Goal: Information Seeking & Learning: Learn about a topic

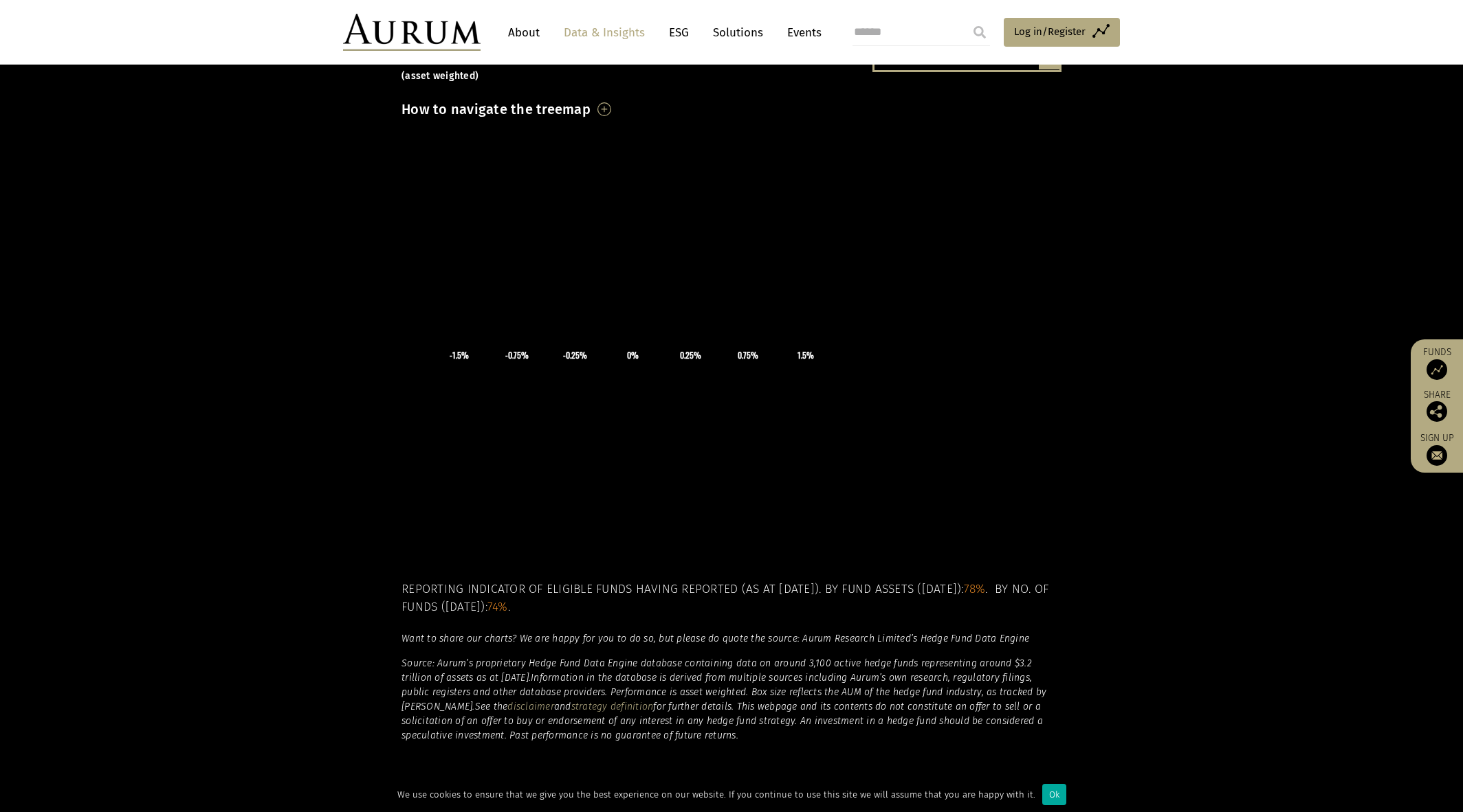
scroll to position [344, 0]
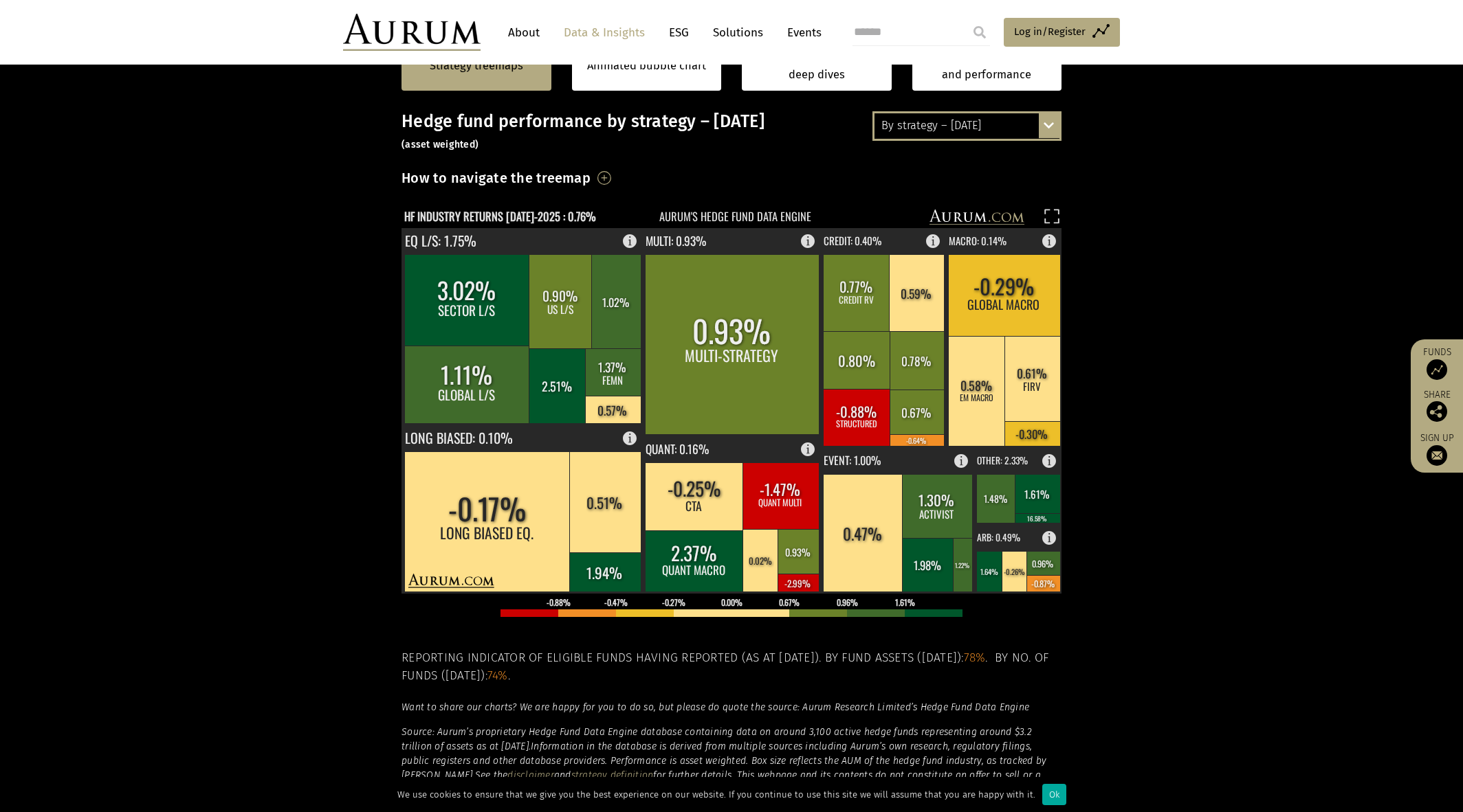
click at [557, 218] on text "HF INDUSTRY RETURNS [DATE]-2025 : 0.76%" at bounding box center [500, 216] width 192 height 17
click at [591, 177] on h3 "How to navigate the treemap" at bounding box center [496, 177] width 189 height 23
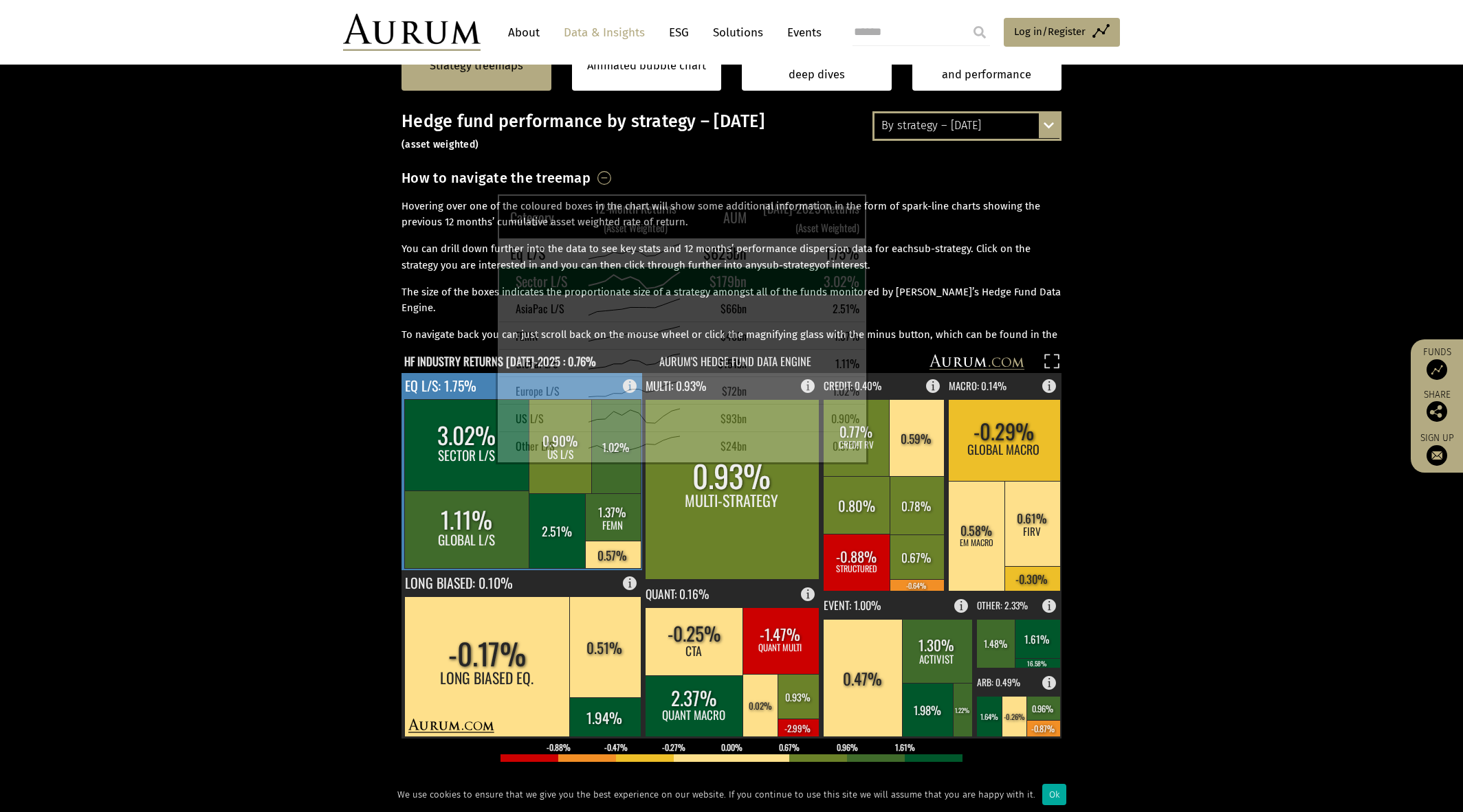
click at [461, 454] on rect at bounding box center [467, 445] width 126 height 91
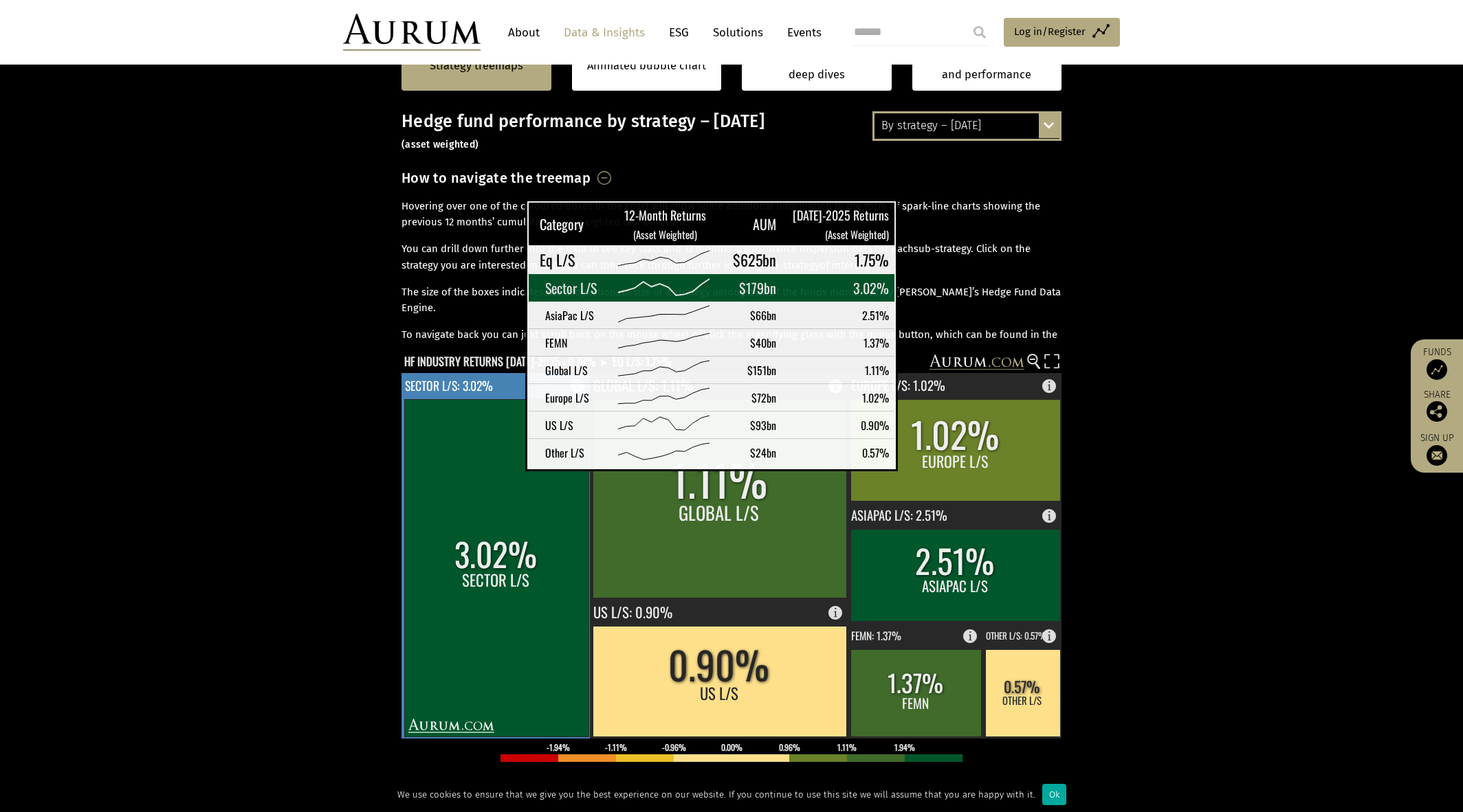
drag, startPoint x: 491, startPoint y: 460, endPoint x: 1177, endPoint y: 424, distance: 686.9
click at [1187, 427] on section "Strategy treemaps Animated bubble chart Industry & strategy deep dives Strategy…" at bounding box center [732, 522] width 1463 height 1004
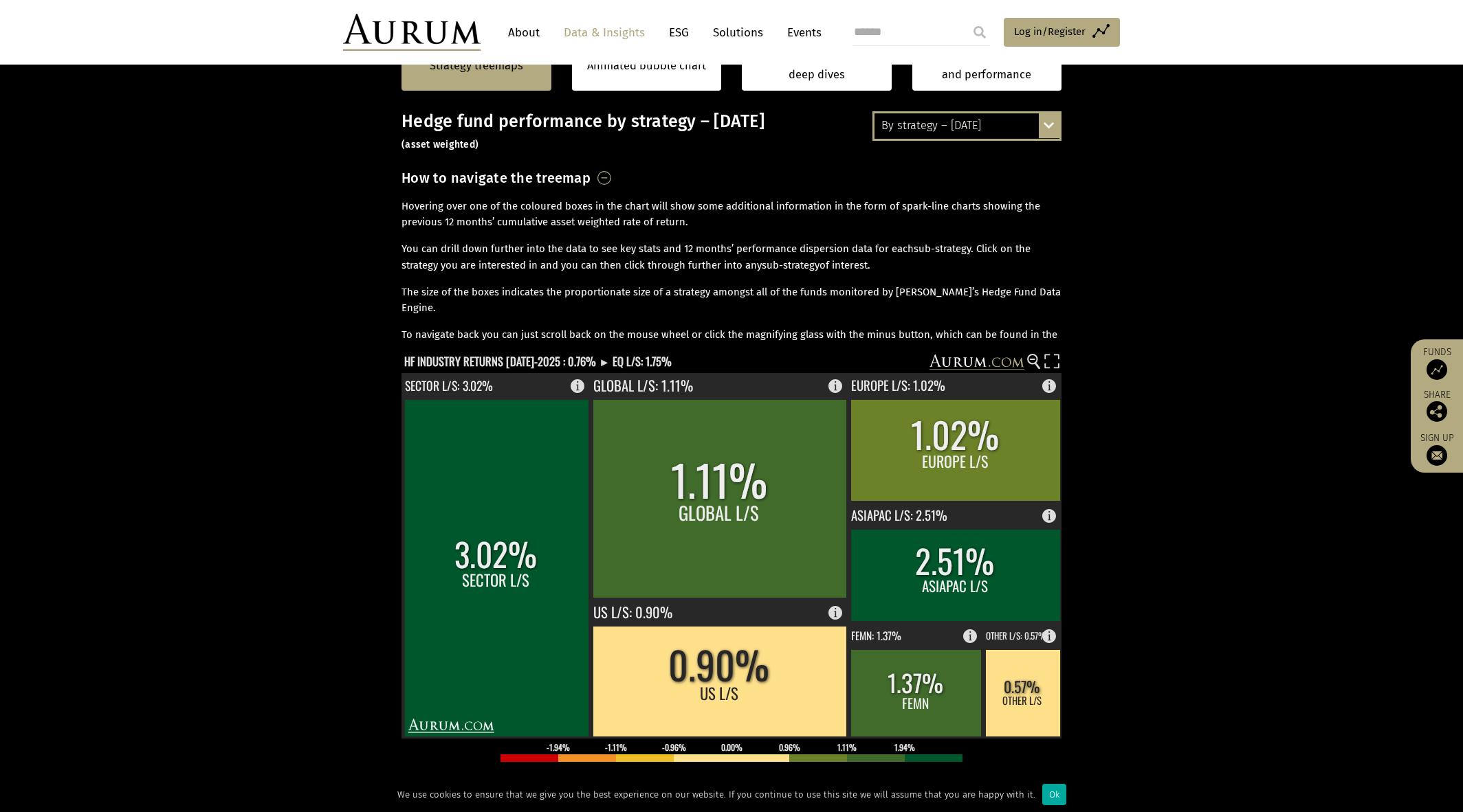
click at [1026, 358] on rect at bounding box center [722, 364] width 641 height 19
click at [1032, 359] on icon at bounding box center [1032, 359] width 5 height 1
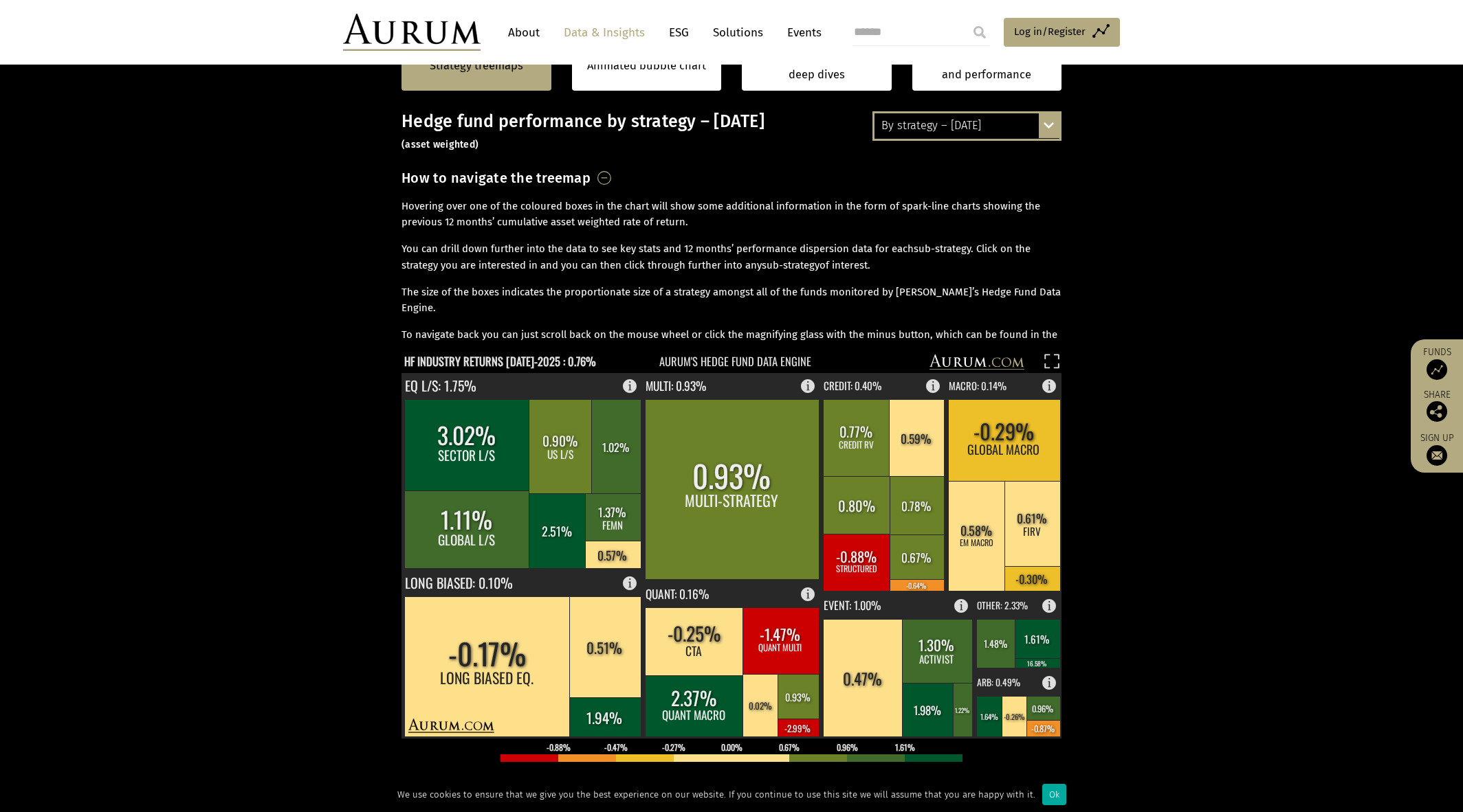
click at [1029, 129] on div "By strategy – [DATE]" at bounding box center [967, 125] width 185 height 25
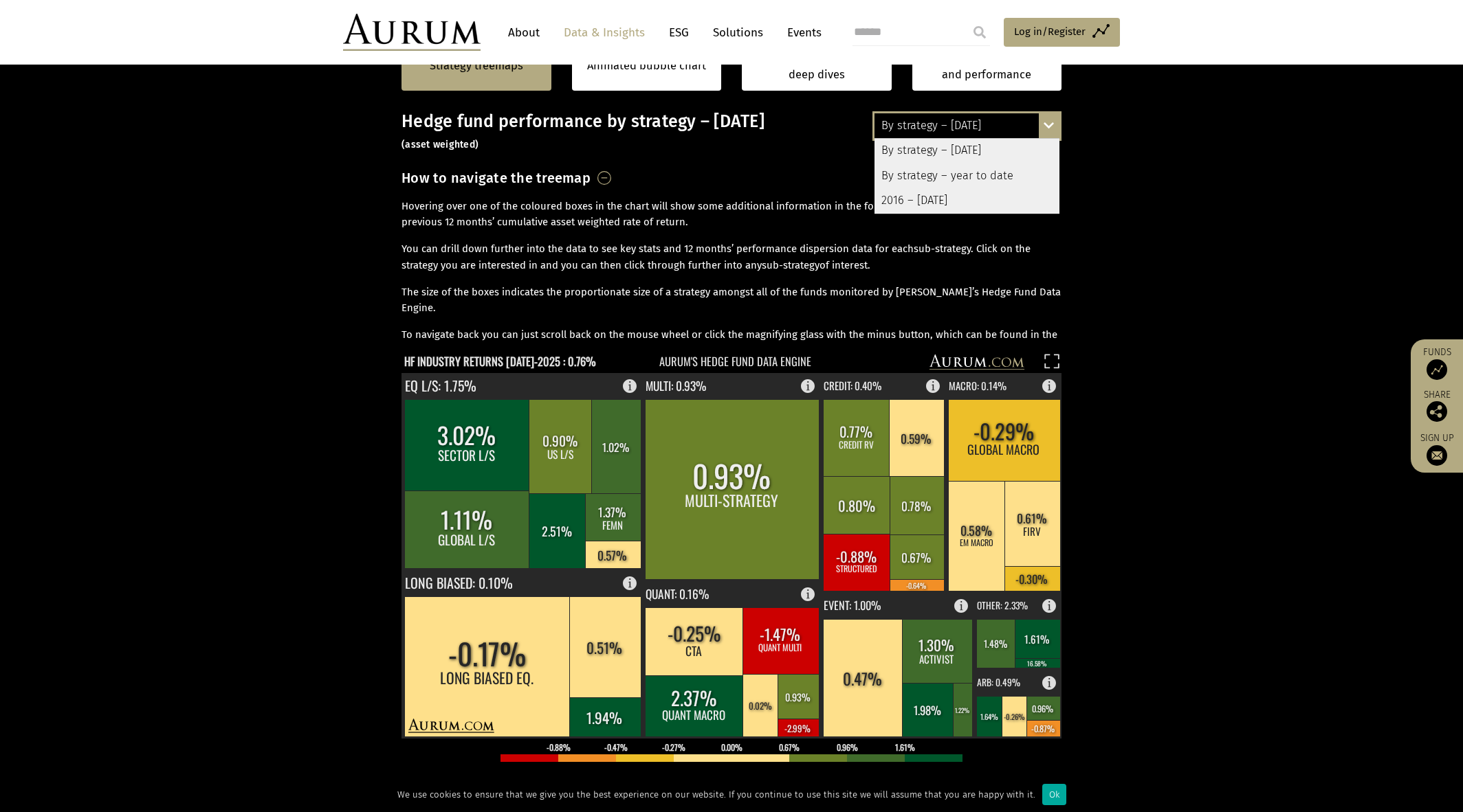
click at [983, 172] on div "By strategy – year to date" at bounding box center [967, 176] width 185 height 25
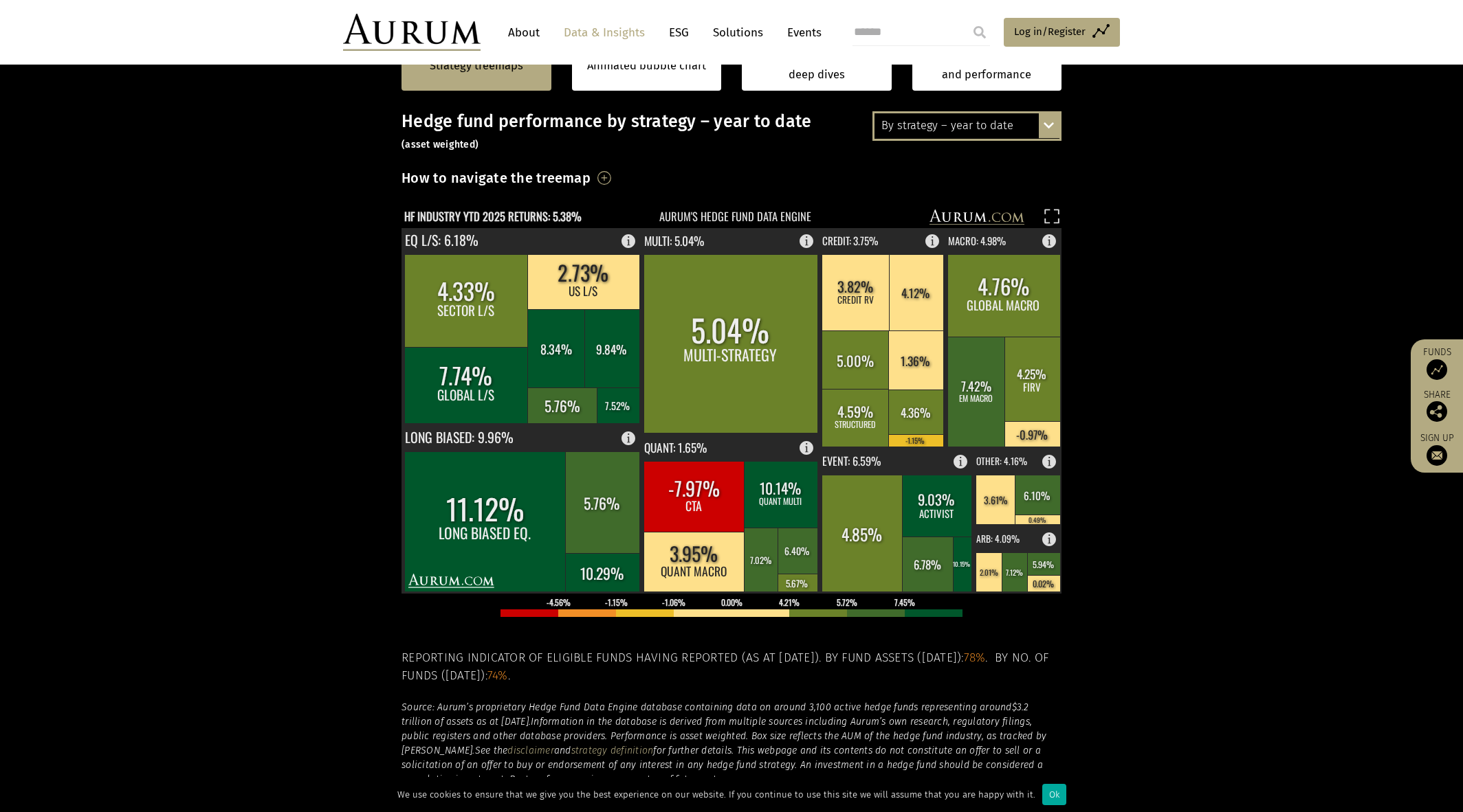
click at [1224, 391] on section "Strategy treemaps Animated bubble chart Industry & strategy deep dives Strategy…" at bounding box center [732, 522] width 1463 height 1004
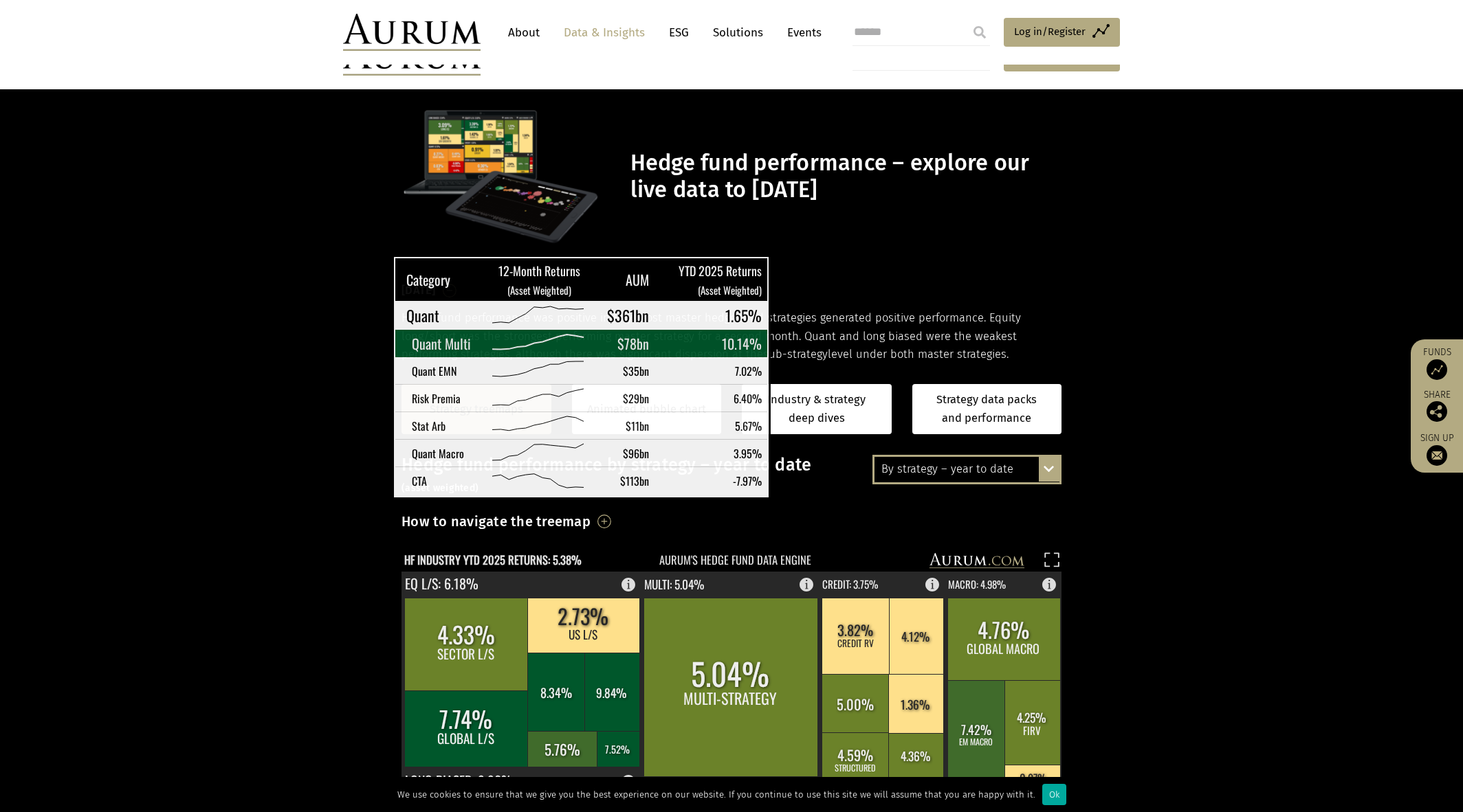
scroll to position [344, 0]
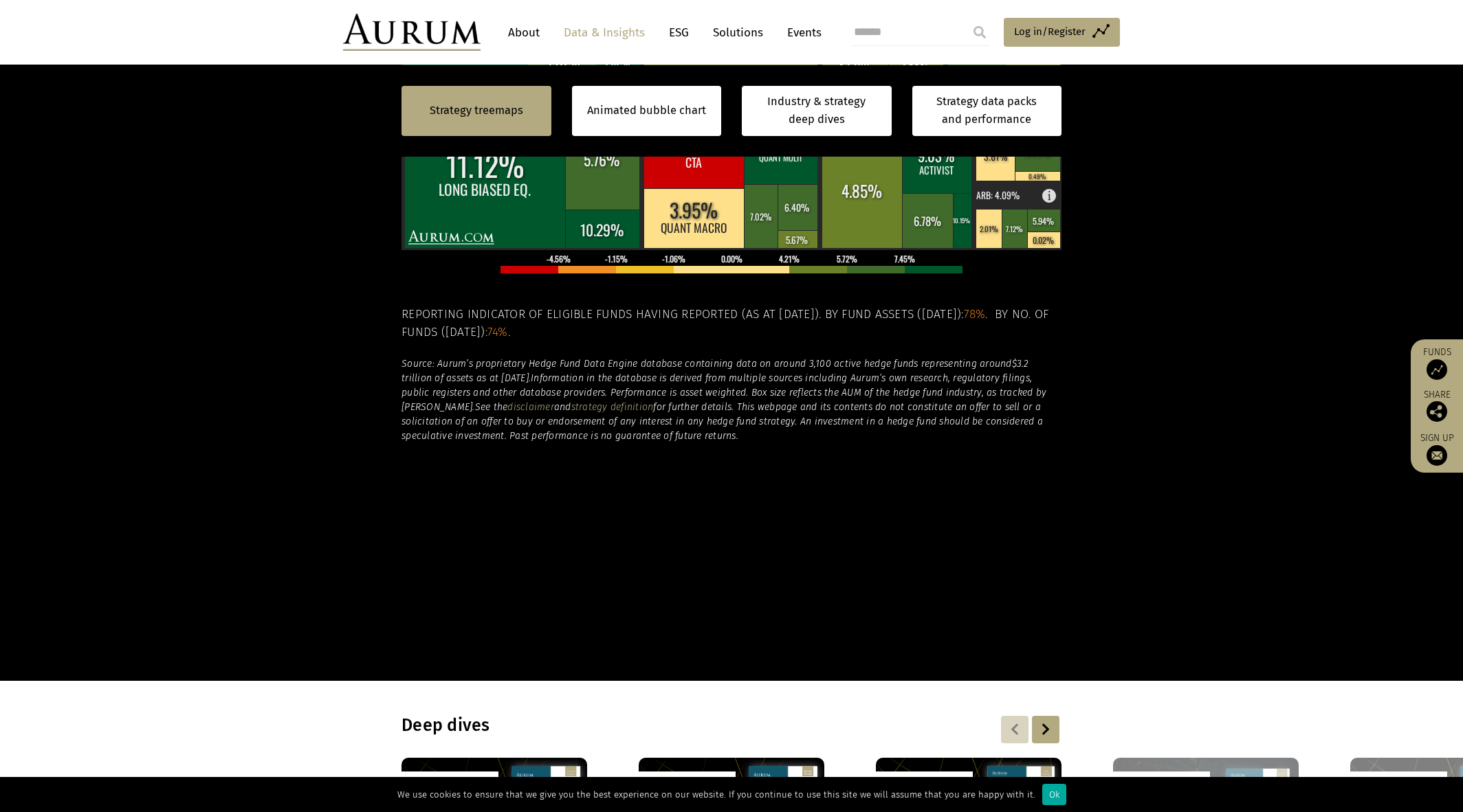
click at [1083, 490] on section "Strategy treemaps Animated bubble chart Industry & strategy deep dives Strategy…" at bounding box center [732, 178] width 1463 height 1004
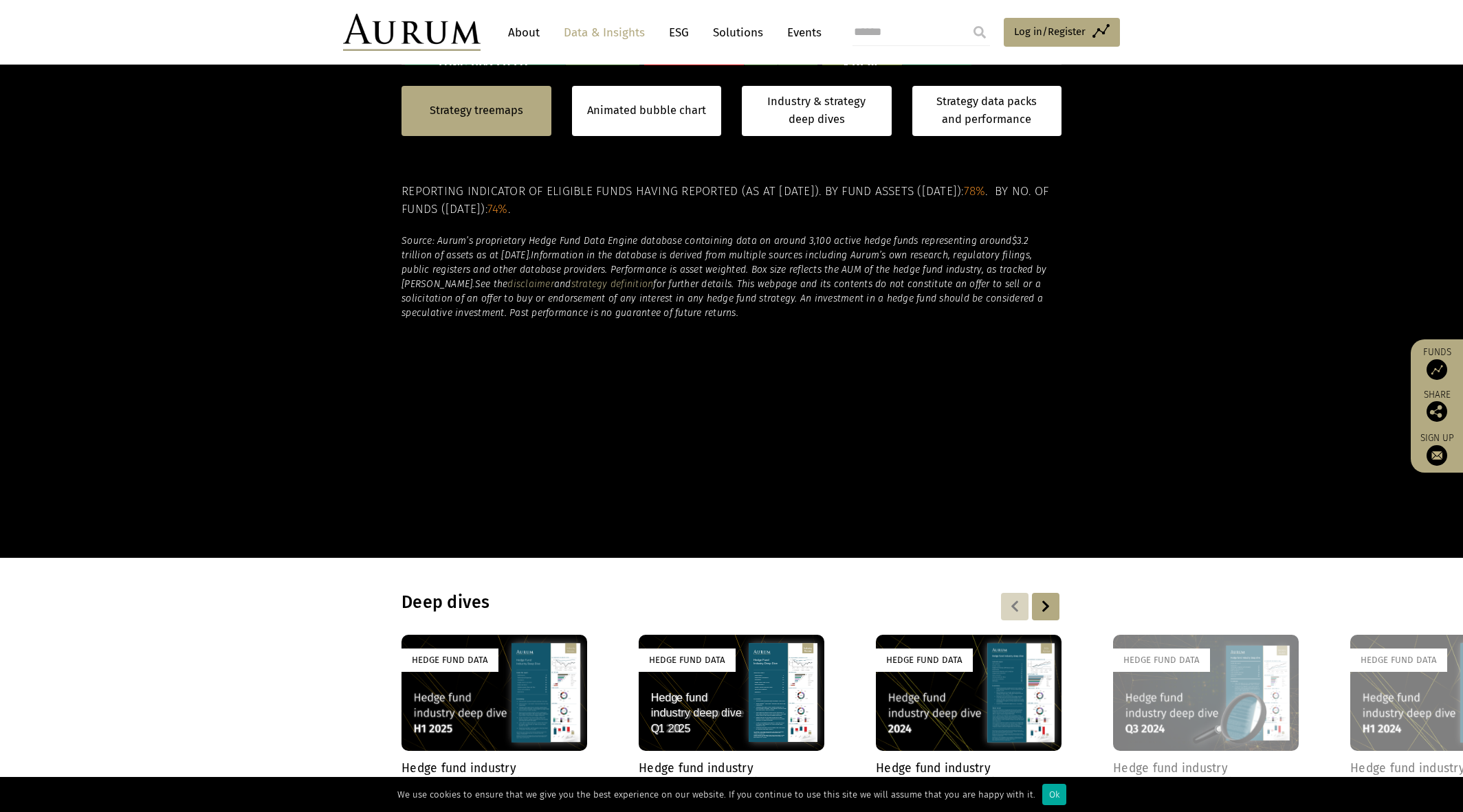
scroll to position [962, 0]
